Goal: Information Seeking & Learning: Learn about a topic

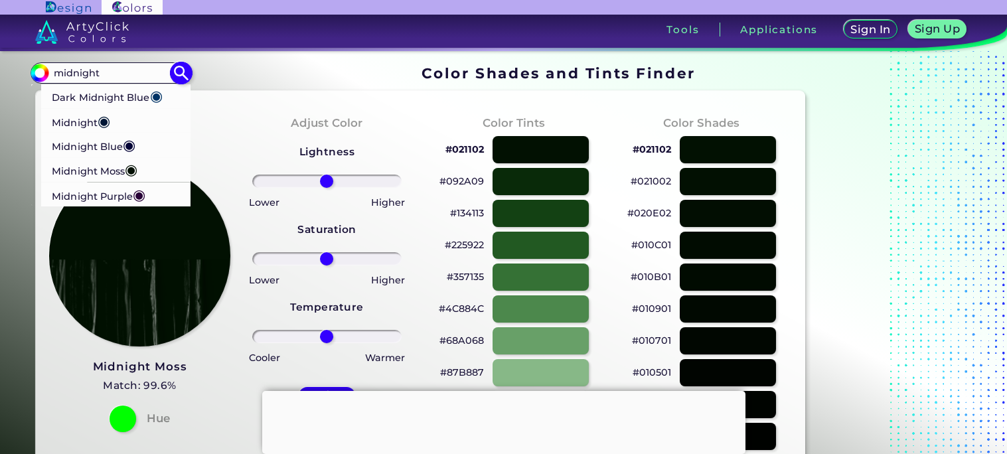
type input "midnight"
click at [134, 110] on li "Midnight ◉" at bounding box center [115, 120] width 150 height 25
type input "#011635"
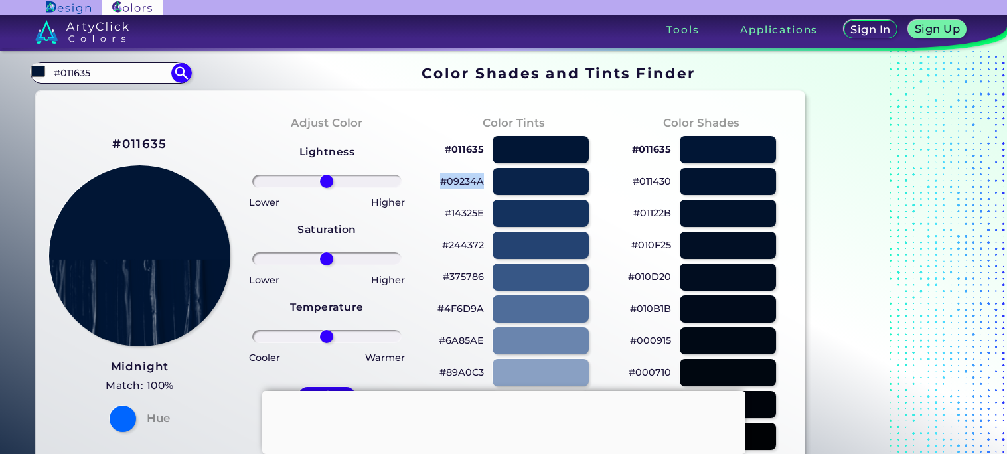
drag, startPoint x: 487, startPoint y: 179, endPoint x: 443, endPoint y: 183, distance: 44.7
click at [443, 183] on div "#09234A" at bounding box center [514, 181] width 166 height 32
copy p "#09234A"
click at [112, 82] on input "#011635" at bounding box center [110, 73] width 123 height 18
type input "#"
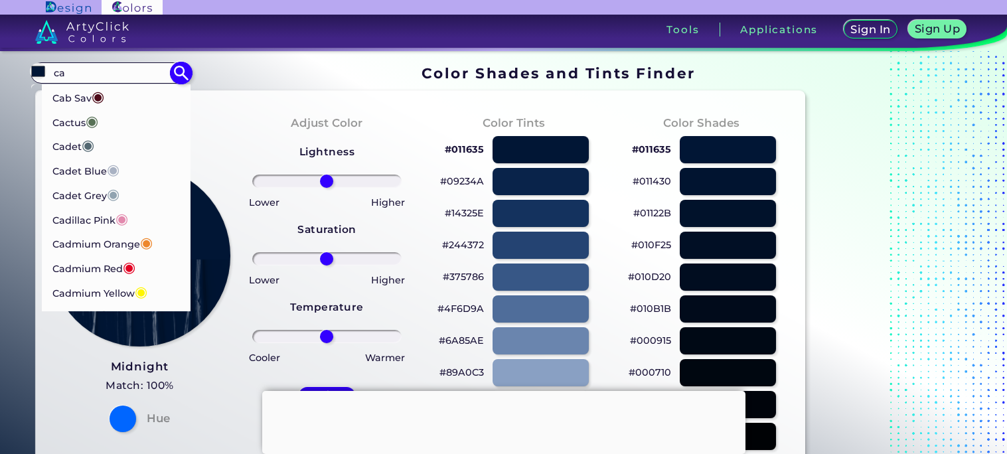
type input "c"
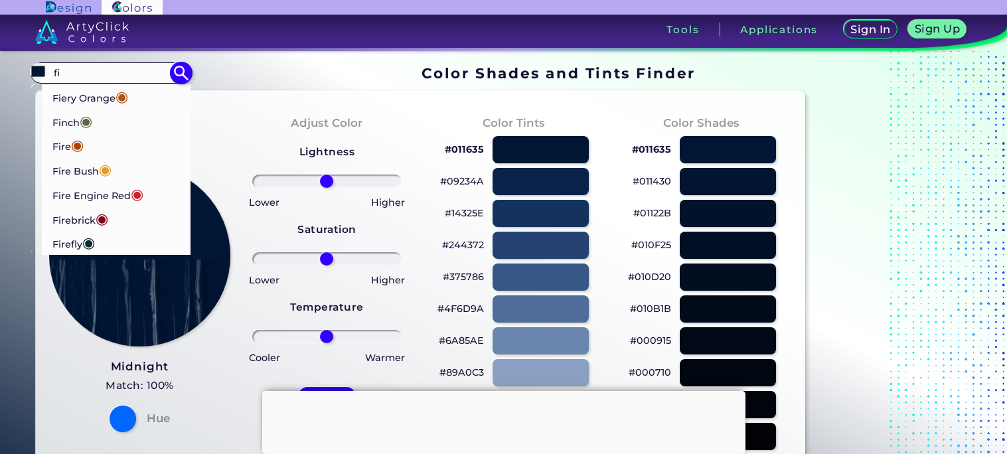
type input "f"
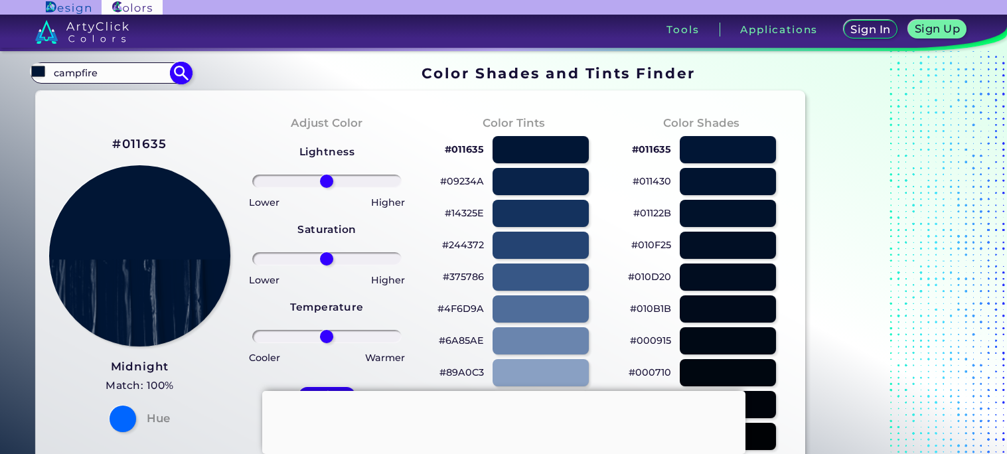
type input "campfire"
click at [185, 70] on img at bounding box center [181, 72] width 23 height 23
type input "#000000"
drag, startPoint x: 106, startPoint y: 70, endPoint x: 38, endPoint y: 72, distance: 68.4
click at [38, 72] on div "#000000 Acadia ◉ Acid Green ◉ Aero Blue ◉ Alabaster ◉ Albescent White ◉ Algae ◉…" at bounding box center [111, 72] width 161 height 21
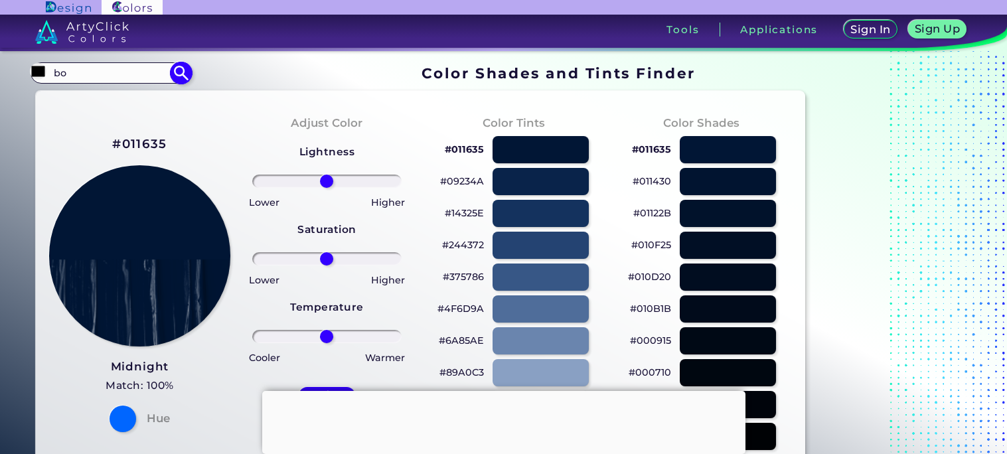
type input "b"
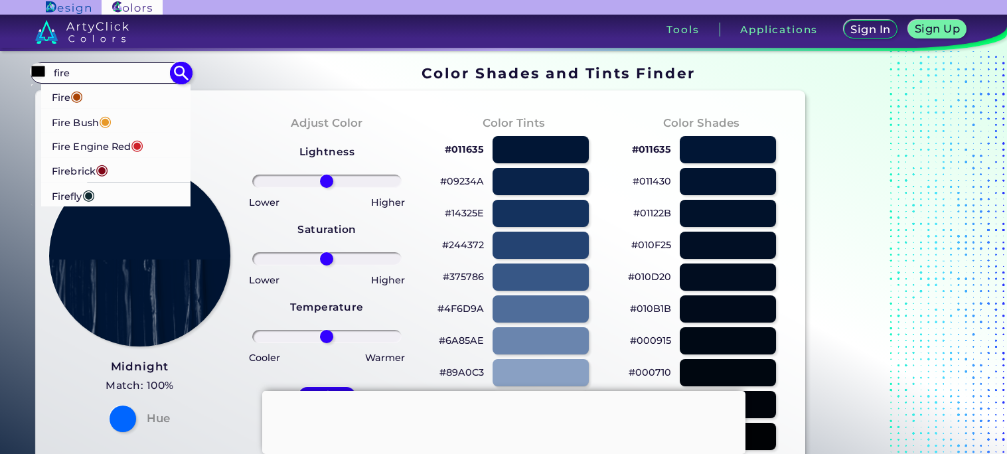
type input "fire"
click at [96, 91] on li "Fire ◉" at bounding box center [115, 96] width 150 height 25
type input "#aa4203"
type input "#AA4203"
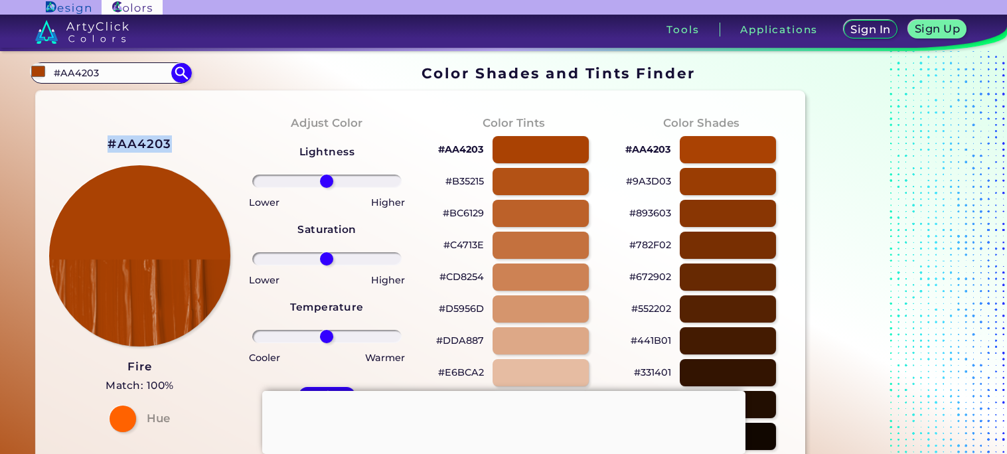
drag, startPoint x: 194, startPoint y: 142, endPoint x: 100, endPoint y: 143, distance: 93.6
click at [100, 143] on div "#AA4203 Fire Match: 100% Hue" at bounding box center [139, 282] width 187 height 361
click at [495, 108] on div "Color Tints #AA4203 #B35215 #BC6129 #C4713E #CD8254 #D5956D #DDA887 #E6BCA2 #EE…" at bounding box center [513, 282] width 187 height 361
drag, startPoint x: 328, startPoint y: 260, endPoint x: 441, endPoint y: 259, distance: 113.5
type input "100"
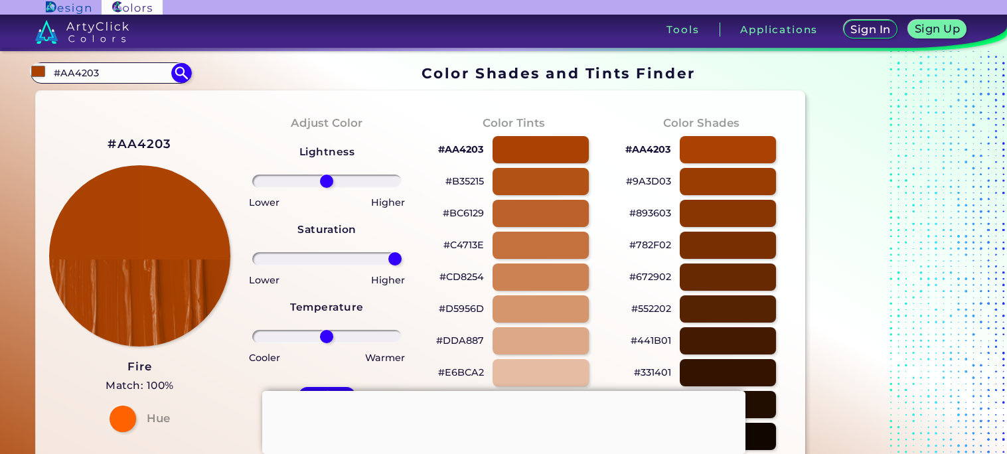
click at [402, 259] on input "range" at bounding box center [326, 258] width 149 height 13
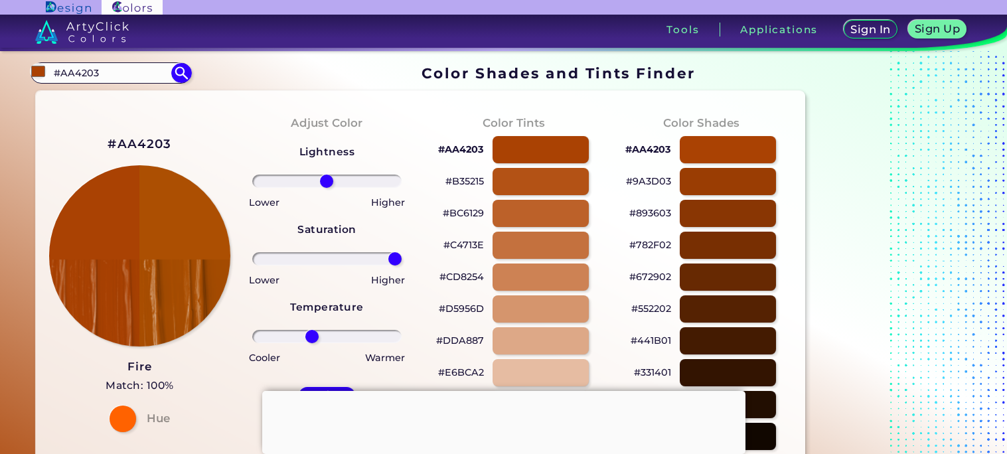
drag, startPoint x: 331, startPoint y: 338, endPoint x: 311, endPoint y: 340, distance: 20.0
type input "-22"
click at [311, 340] on input "range" at bounding box center [326, 336] width 149 height 13
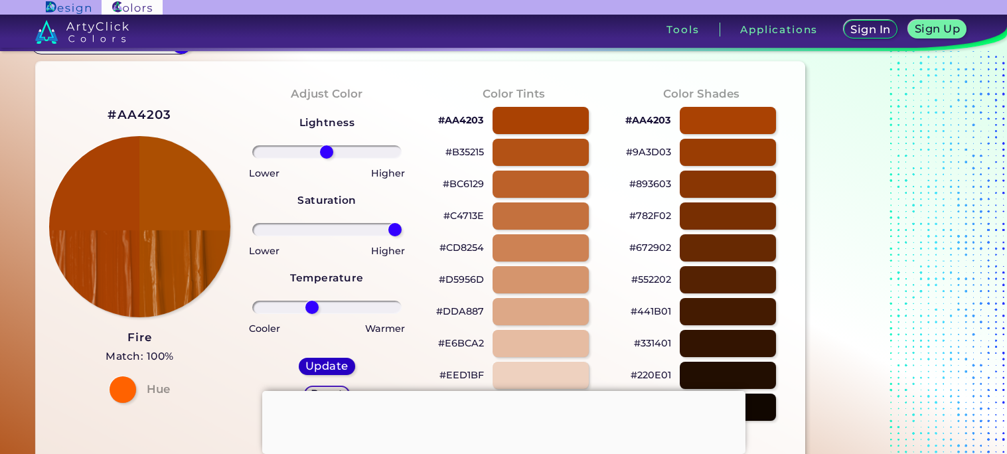
scroll to position [41, 0]
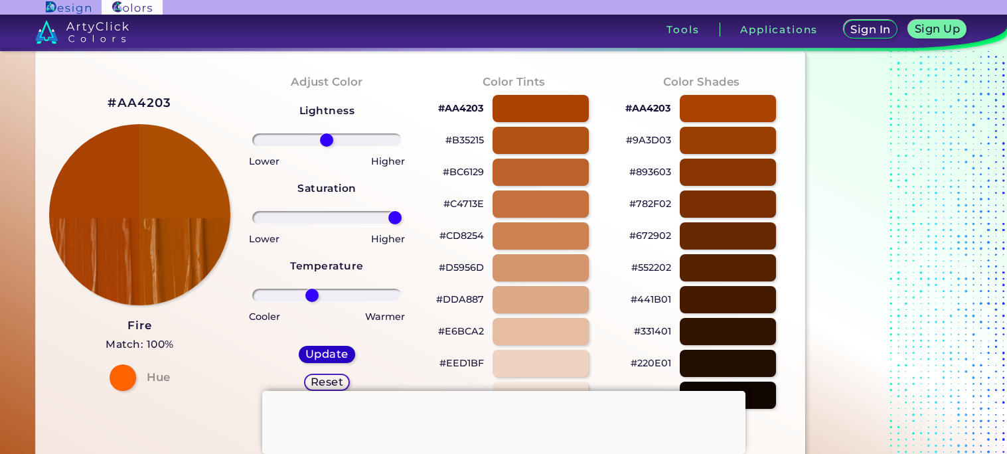
click at [321, 355] on h5 "Update" at bounding box center [326, 354] width 39 height 10
type input "#ac4f02"
type input "0"
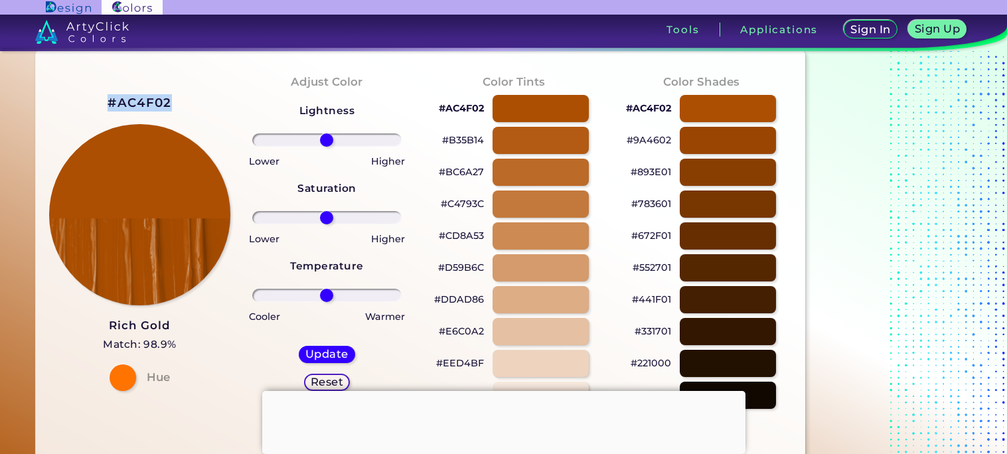
drag, startPoint x: 185, startPoint y: 98, endPoint x: 96, endPoint y: 96, distance: 88.3
click at [96, 96] on div "#AC4F02 Rich Gold Match: 98.9% Hue" at bounding box center [139, 240] width 187 height 361
copy h2 "#AC4F02"
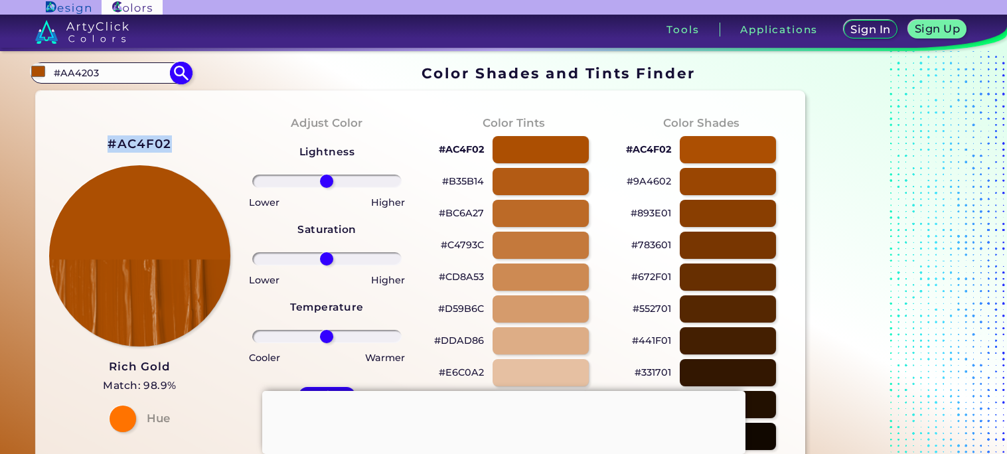
click at [137, 78] on input "#AA4203" at bounding box center [110, 73] width 123 height 18
type input "#"
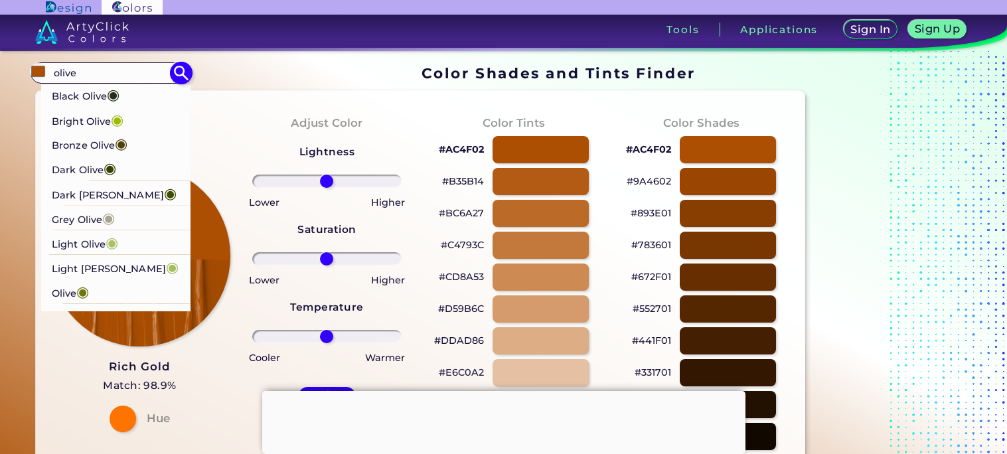
type input "olive"
click at [135, 118] on li "Bright Olive ◉" at bounding box center [115, 119] width 150 height 25
type input "#9cbb04"
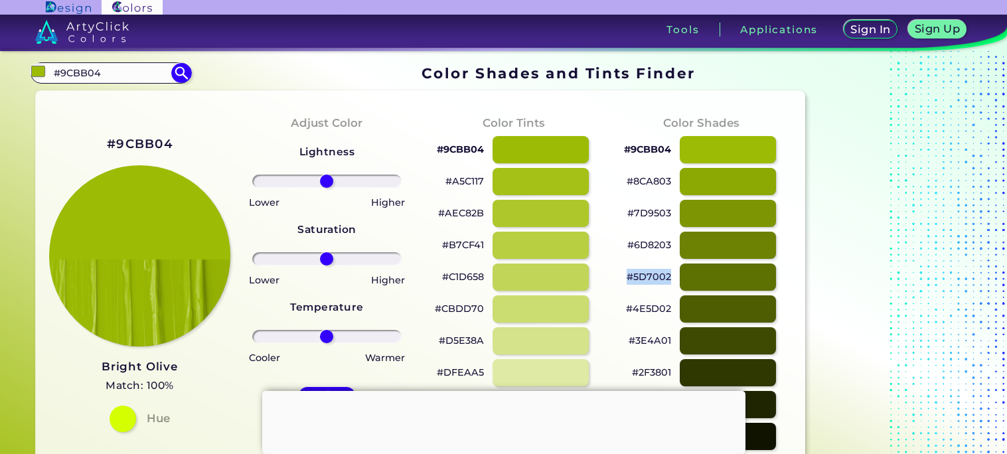
drag, startPoint x: 677, startPoint y: 278, endPoint x: 627, endPoint y: 278, distance: 49.1
click at [627, 278] on div "#5D7002" at bounding box center [701, 277] width 166 height 32
copy div "#5D7002"
click at [127, 71] on input "#9CBB04" at bounding box center [110, 73] width 123 height 18
type input "#"
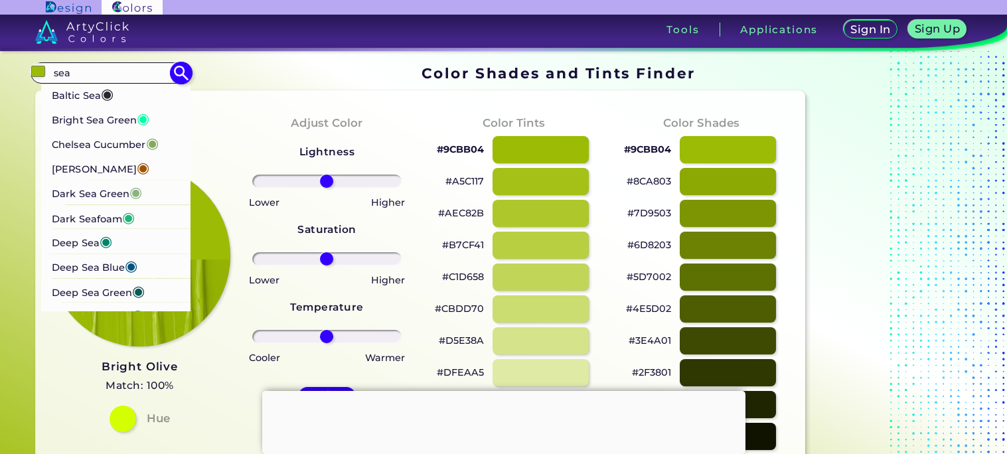
type input "sea"
click at [151, 264] on li "Deep Sea Blue ◉" at bounding box center [115, 266] width 150 height 25
type input "#015482"
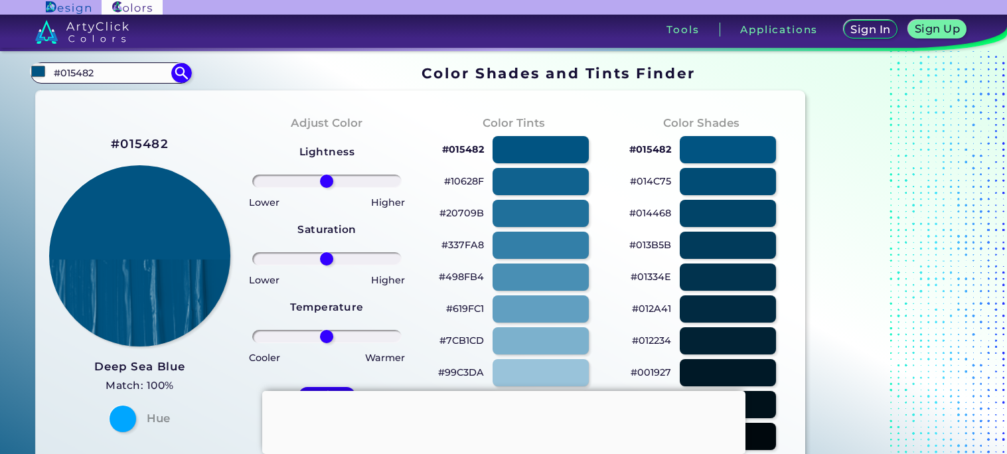
click at [674, 210] on div "#014468" at bounding box center [701, 213] width 166 height 32
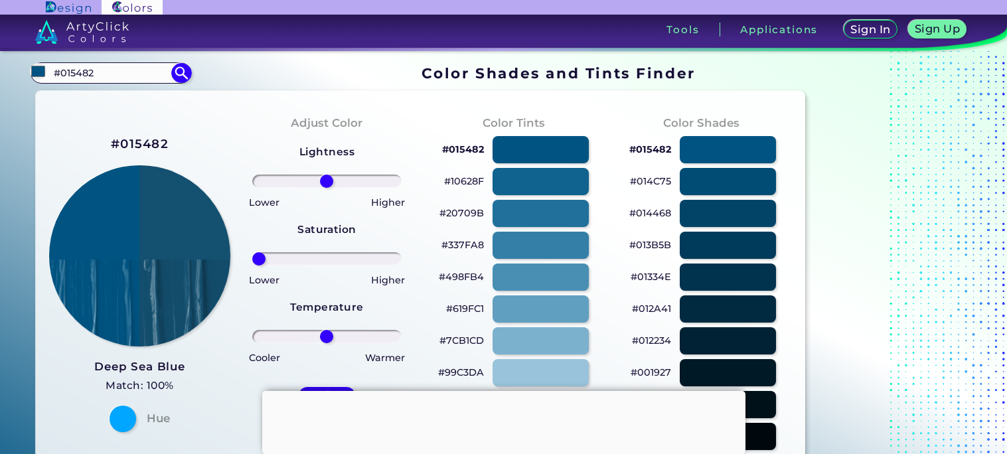
drag, startPoint x: 325, startPoint y: 257, endPoint x: 237, endPoint y: 256, distance: 88.3
type input "-100"
click at [252, 256] on input "range" at bounding box center [326, 258] width 149 height 13
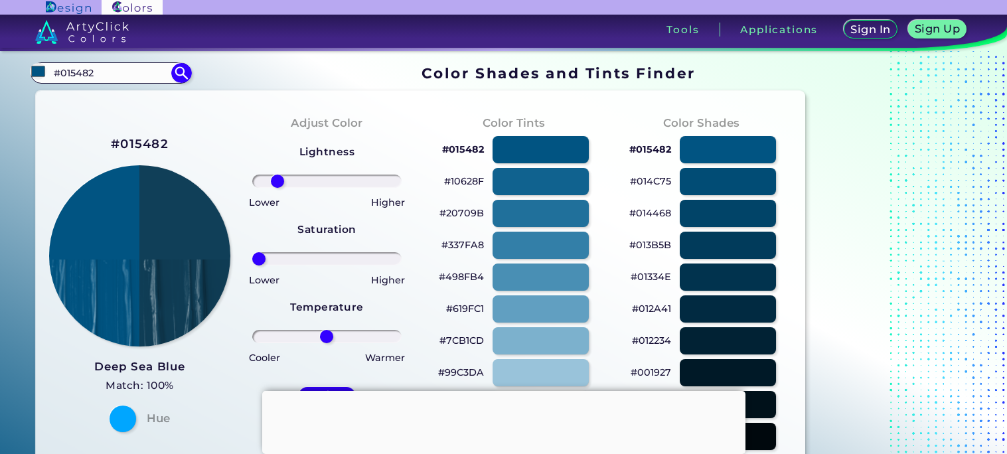
drag, startPoint x: 319, startPoint y: 182, endPoint x: 277, endPoint y: 187, distance: 42.7
type input "-73"
click at [277, 187] on input "range" at bounding box center [326, 181] width 149 height 13
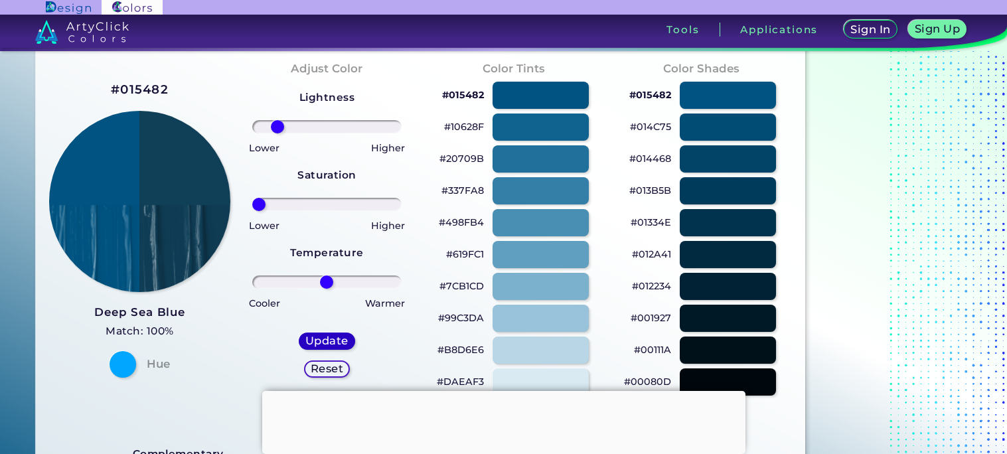
scroll to position [57, 0]
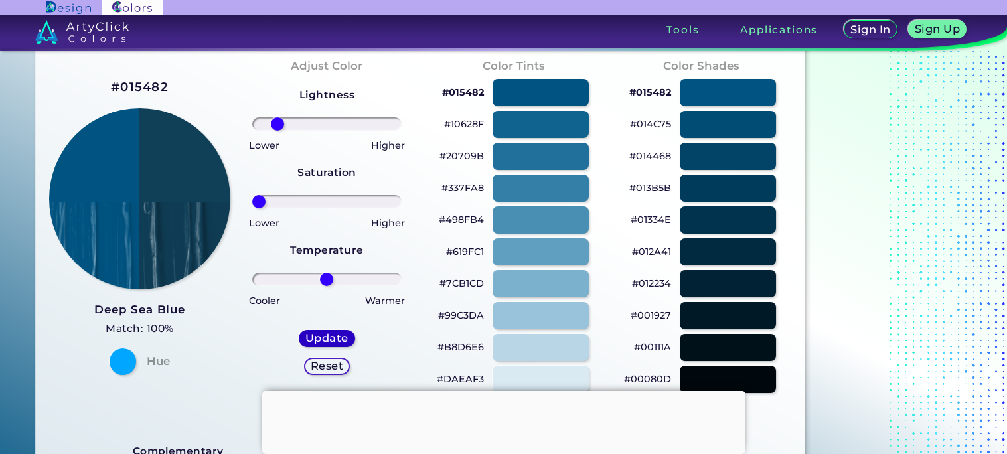
click at [327, 337] on h5 "Update" at bounding box center [326, 338] width 39 height 10
type input "#103f58"
type input "0"
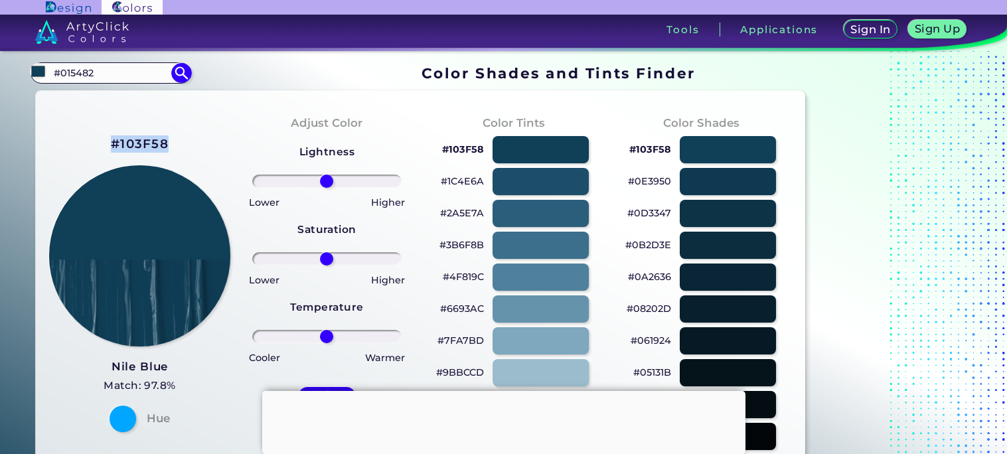
drag, startPoint x: 171, startPoint y: 138, endPoint x: 95, endPoint y: 137, distance: 75.7
click at [95, 137] on div "#103F58 Nile Blue Match: 97.8% Hue" at bounding box center [139, 282] width 187 height 361
copy h2 "#103F58"
drag, startPoint x: 99, startPoint y: 69, endPoint x: 50, endPoint y: 71, distance: 49.2
click at [50, 71] on input at bounding box center [110, 73] width 123 height 18
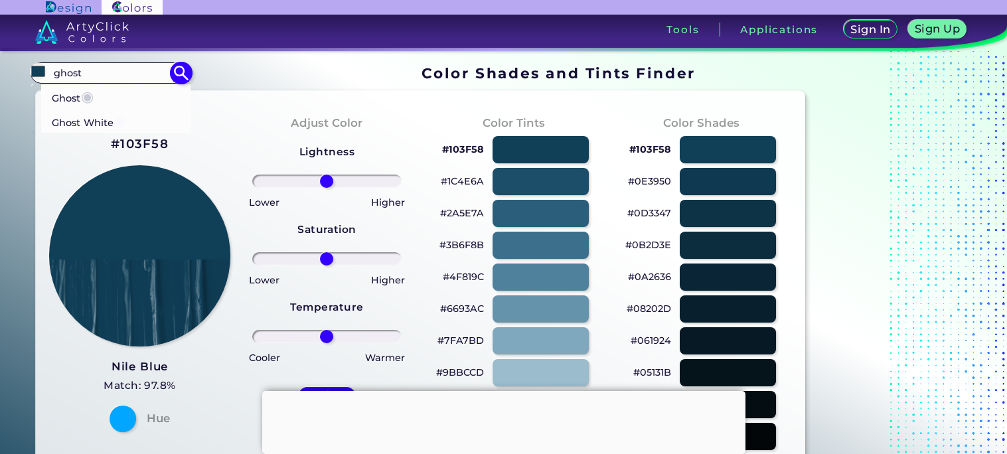
type input "ghost"
click at [108, 90] on li "Ghost ◉" at bounding box center [115, 96] width 150 height 25
type input "#c7c9d5"
type input "#C7C9D5"
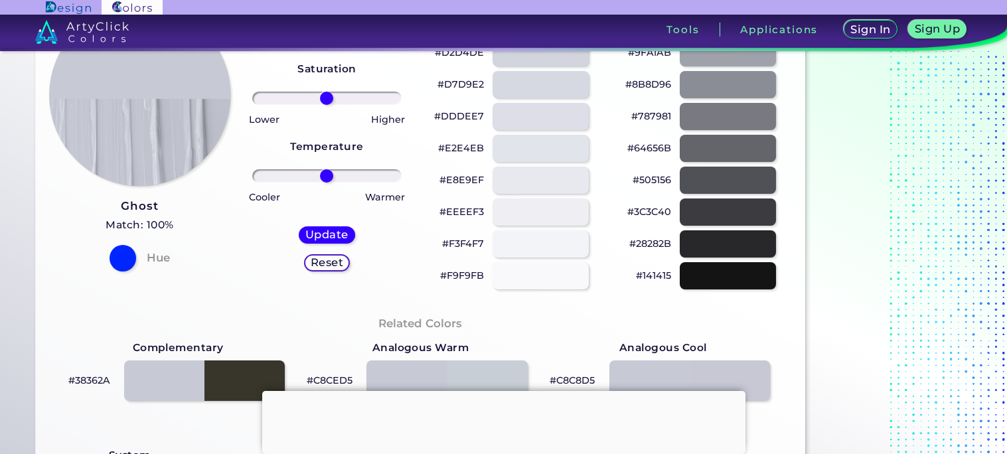
scroll to position [169, 0]
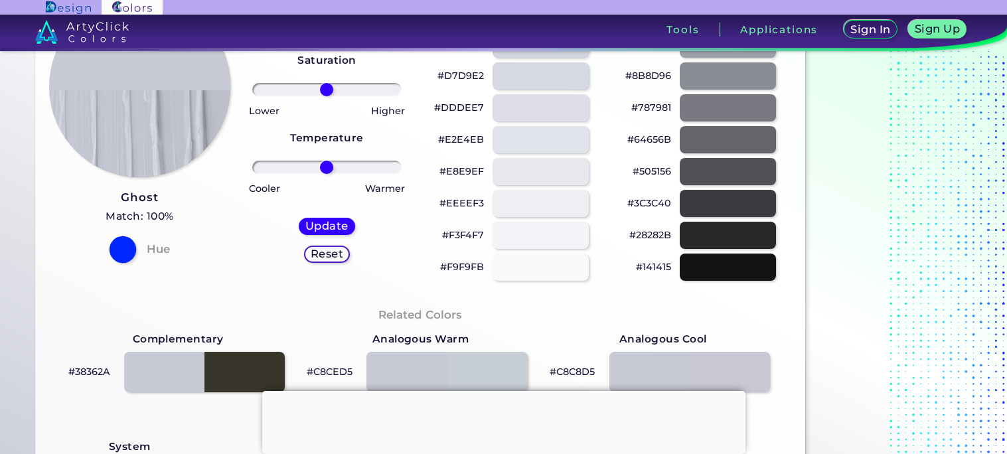
click at [123, 254] on div at bounding box center [122, 249] width 27 height 27
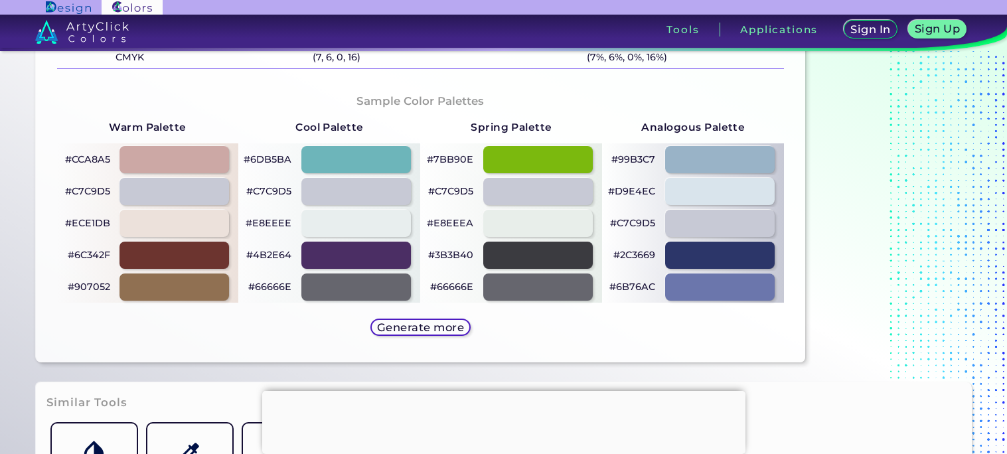
scroll to position [678, 0]
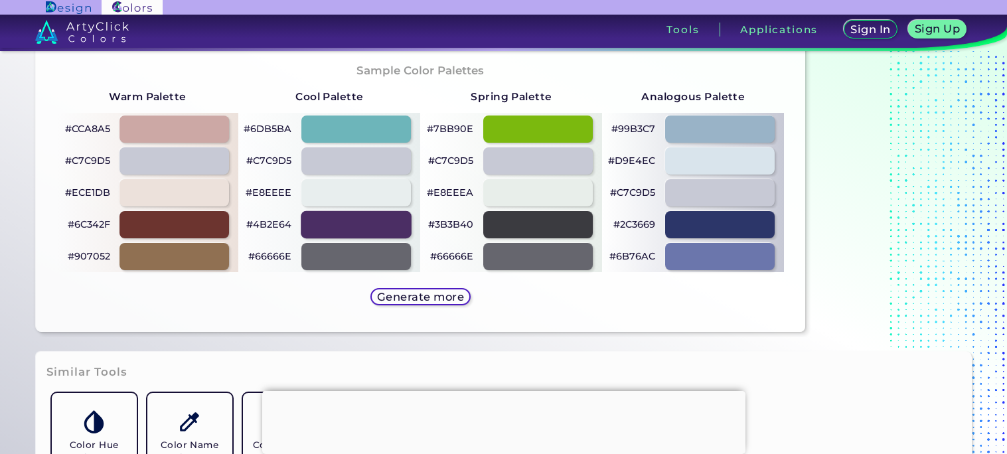
click at [368, 232] on div at bounding box center [356, 224] width 111 height 27
type input "#4b2e64"
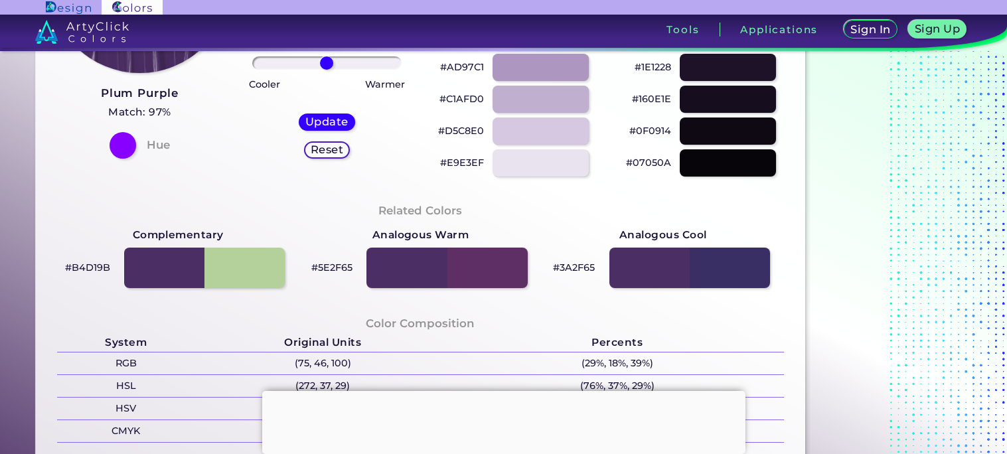
scroll to position [23, 0]
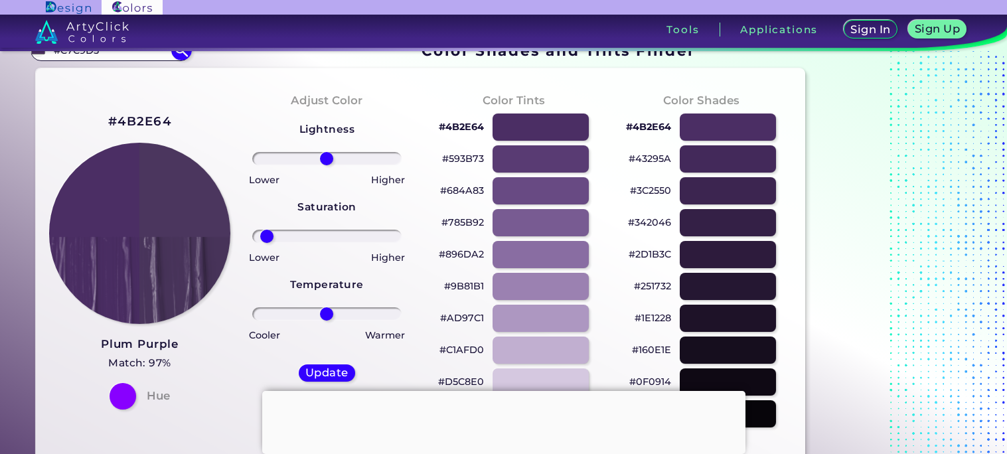
drag, startPoint x: 321, startPoint y: 234, endPoint x: 267, endPoint y: 239, distance: 54.7
type input "-88"
click at [267, 239] on input "range" at bounding box center [326, 236] width 149 height 13
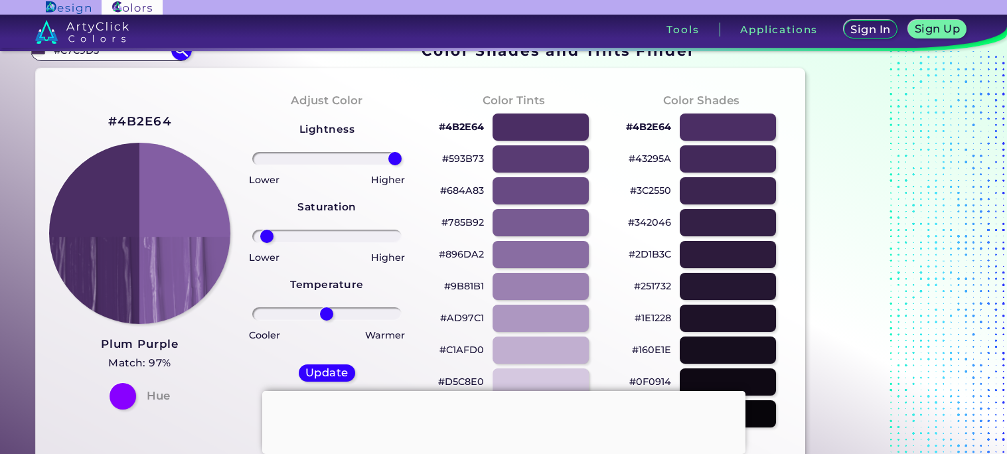
drag, startPoint x: 327, startPoint y: 157, endPoint x: 400, endPoint y: 153, distance: 72.5
type input "100"
click at [400, 153] on input "range" at bounding box center [326, 158] width 149 height 13
drag, startPoint x: 270, startPoint y: 241, endPoint x: 237, endPoint y: 244, distance: 32.7
type input "-100"
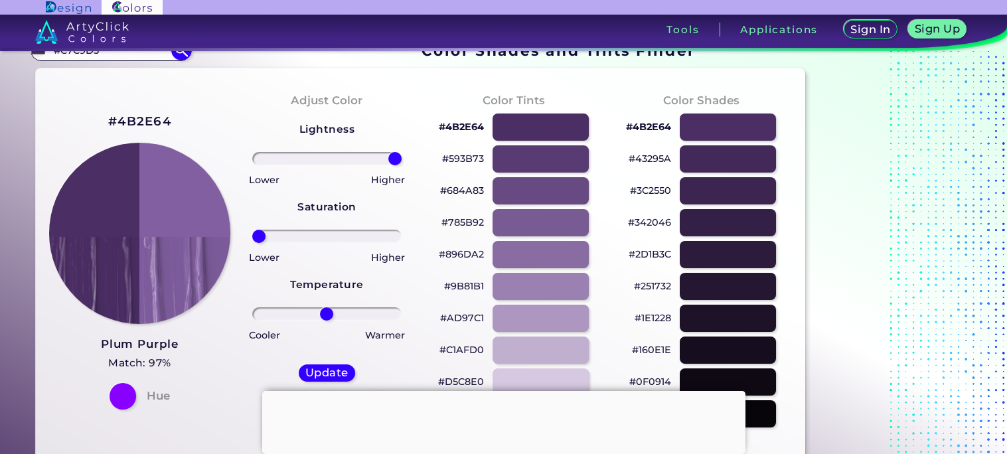
click at [252, 243] on input "range" at bounding box center [326, 236] width 149 height 13
drag, startPoint x: 323, startPoint y: 313, endPoint x: 348, endPoint y: 326, distance: 28.2
type input "31"
click at [348, 321] on input "range" at bounding box center [326, 313] width 149 height 13
click at [343, 378] on h5 "Update" at bounding box center [326, 373] width 39 height 10
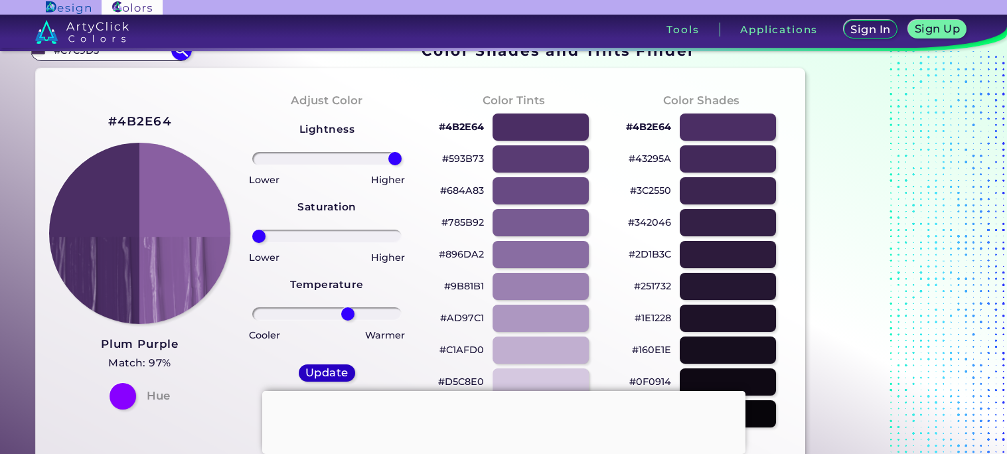
type input "#895fa1"
type input "0"
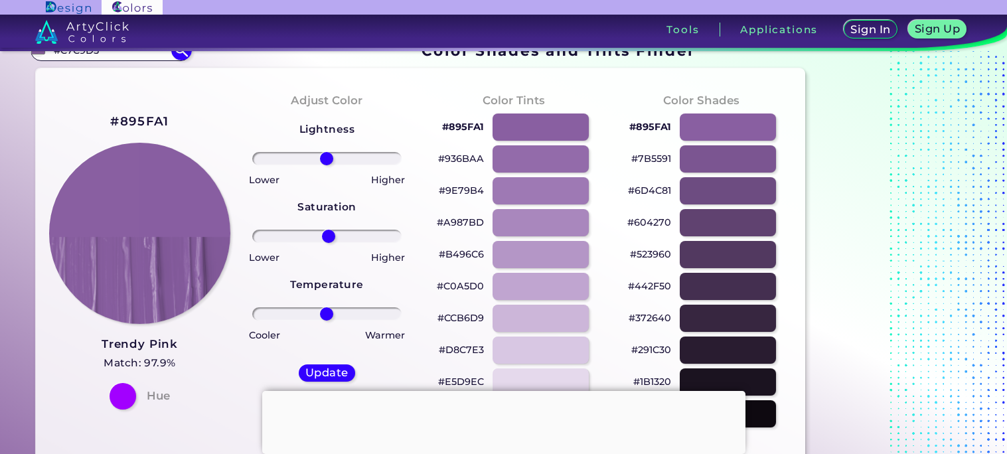
drag, startPoint x: 321, startPoint y: 236, endPoint x: 328, endPoint y: 240, distance: 8.3
type input "2"
click at [328, 240] on input "range" at bounding box center [326, 236] width 149 height 13
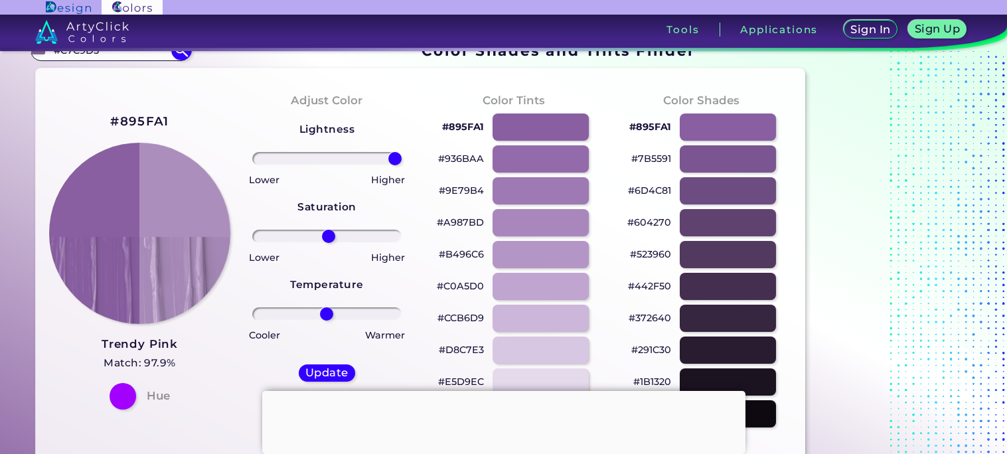
drag, startPoint x: 328, startPoint y: 153, endPoint x: 430, endPoint y: 165, distance: 102.9
type input "100"
click at [402, 165] on input "range" at bounding box center [326, 158] width 149 height 13
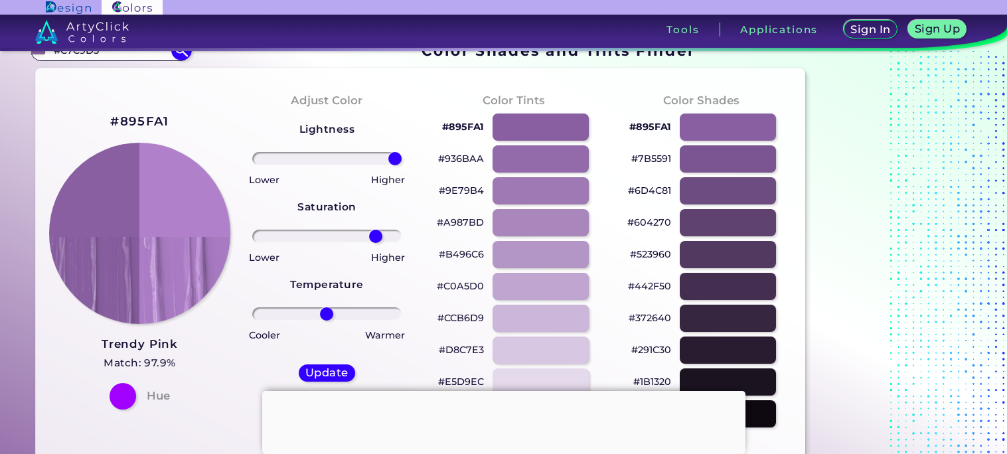
drag, startPoint x: 331, startPoint y: 238, endPoint x: 375, endPoint y: 240, distance: 44.5
type input "72"
click at [375, 240] on input "range" at bounding box center [326, 236] width 149 height 13
click at [332, 375] on h5 "Update" at bounding box center [326, 373] width 39 height 10
type input "#b080cb"
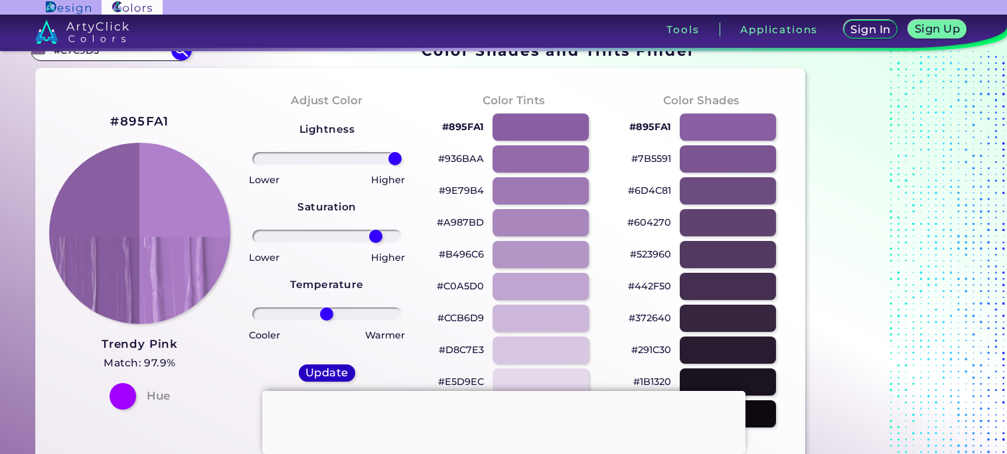
type input "0"
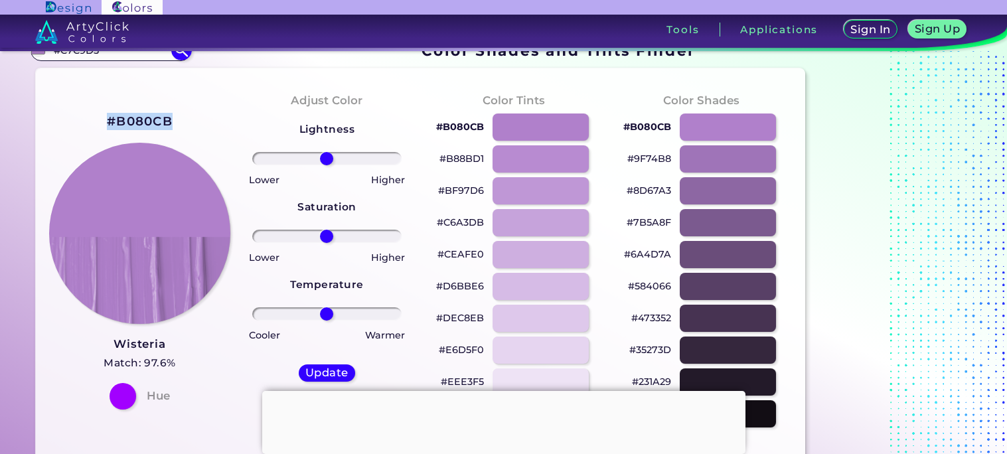
drag, startPoint x: 200, startPoint y: 116, endPoint x: 85, endPoint y: 118, distance: 115.5
click at [85, 118] on div "#B080CB Wisteria Match: 97.6% Hue" at bounding box center [139, 259] width 187 height 361
copy div "#B080CB"
